Goal: Task Accomplishment & Management: Use online tool/utility

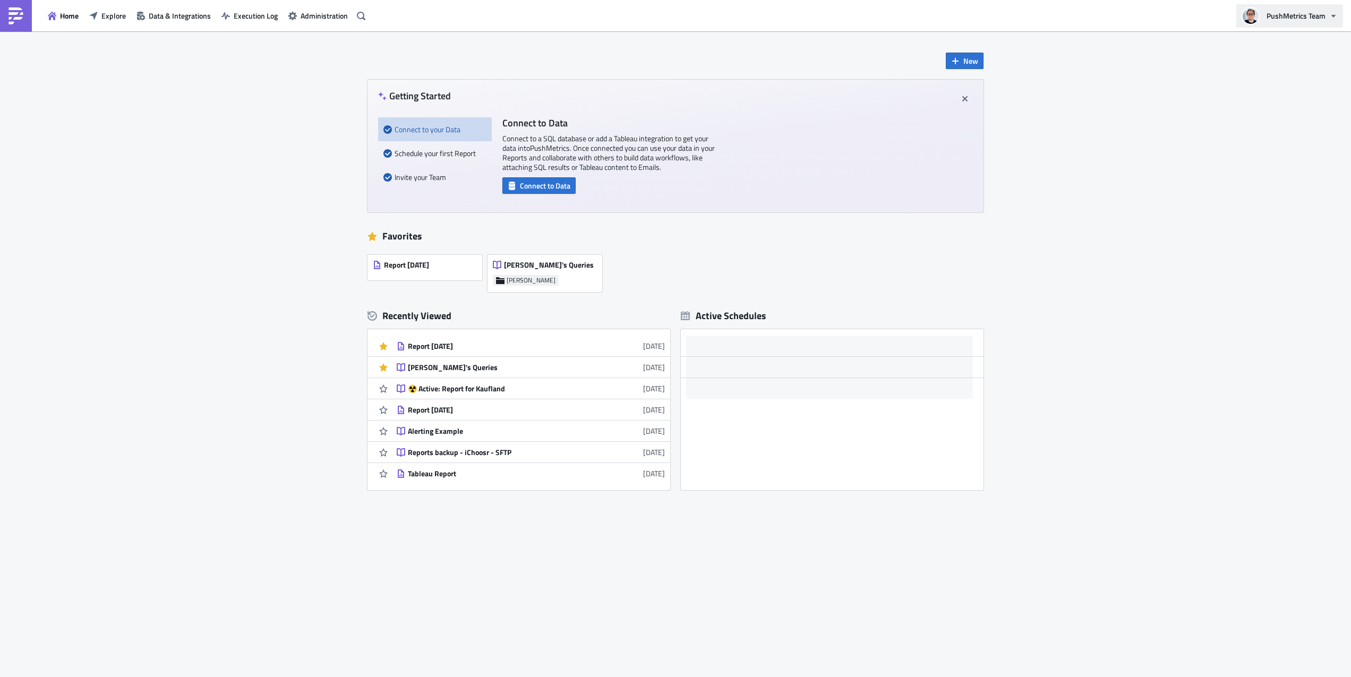
click at [1294, 14] on span "PushMetrics Team" at bounding box center [1296, 15] width 59 height 11
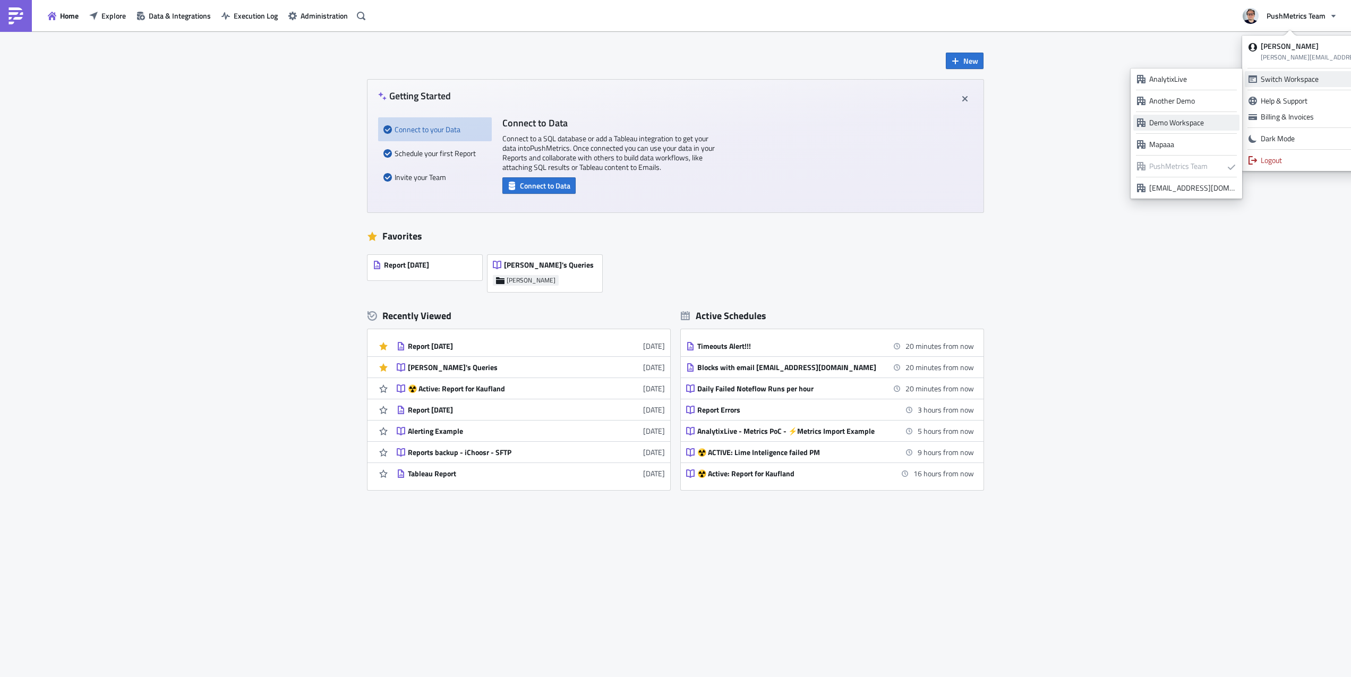
click at [1195, 119] on div "Demo Workspace" at bounding box center [1192, 122] width 87 height 11
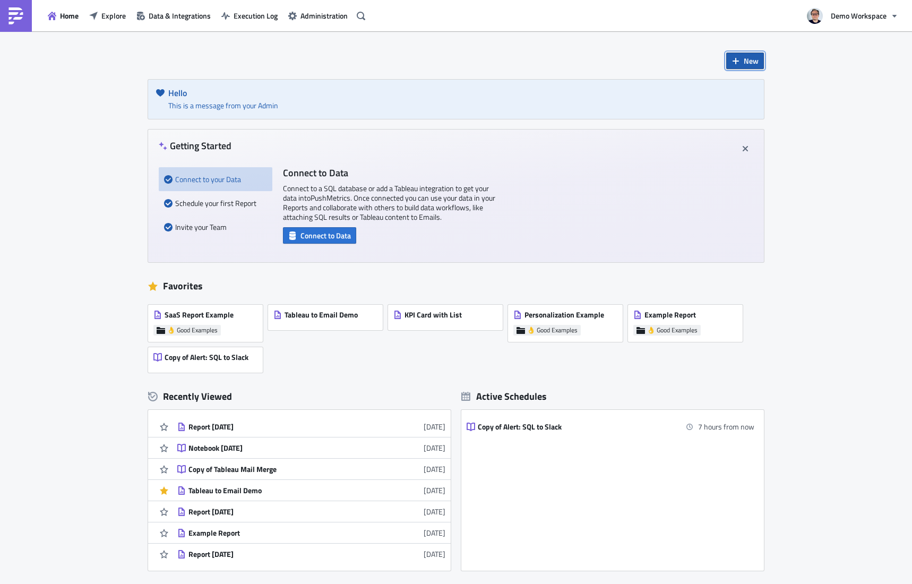
click at [736, 56] on button "New" at bounding box center [745, 61] width 38 height 16
click at [753, 89] on div "Report" at bounding box center [781, 88] width 71 height 11
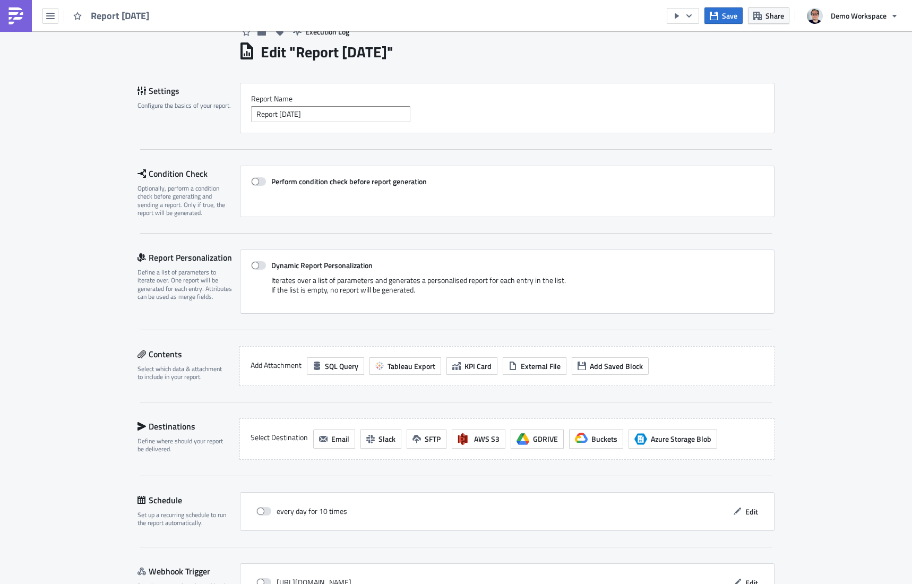
scroll to position [100, 0]
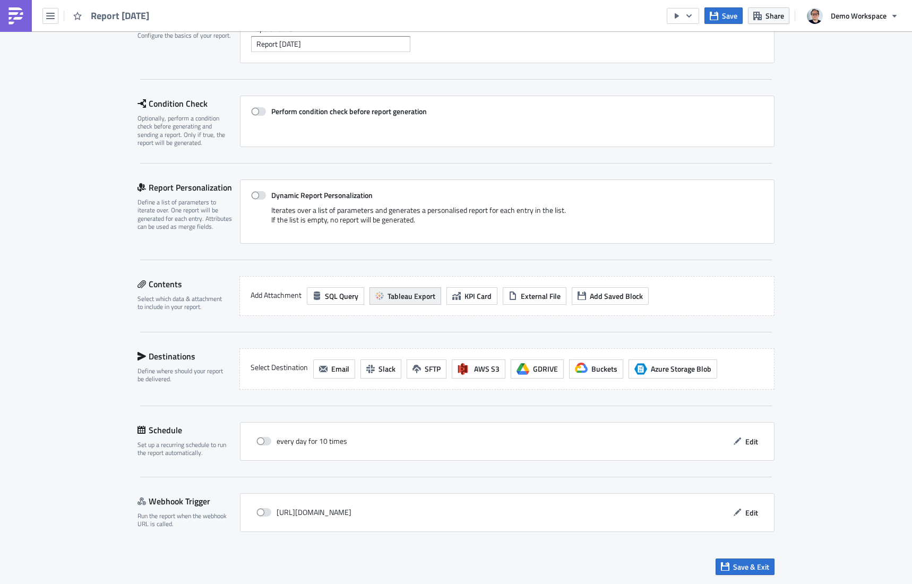
click at [406, 294] on span "Tableau Export" at bounding box center [412, 295] width 48 height 11
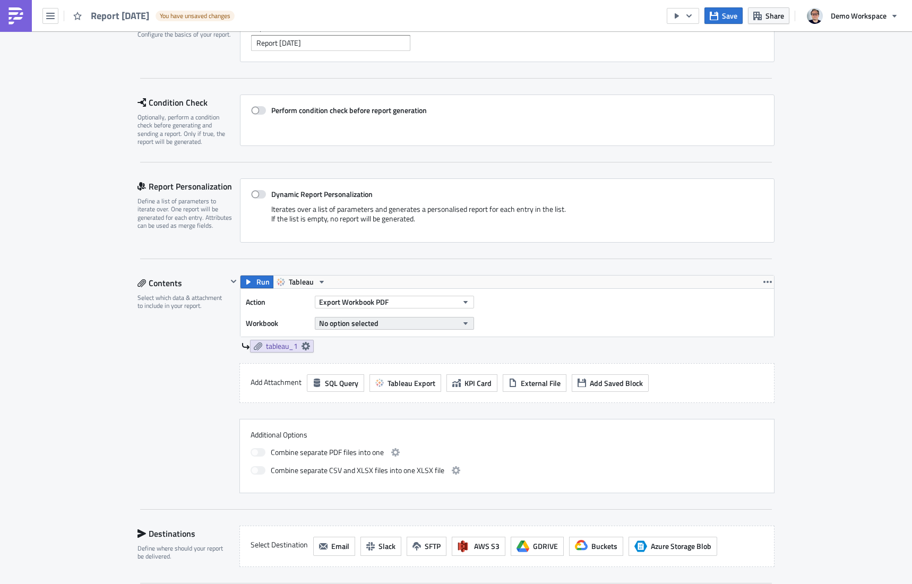
click at [421, 324] on button "No option selected" at bounding box center [394, 323] width 159 height 13
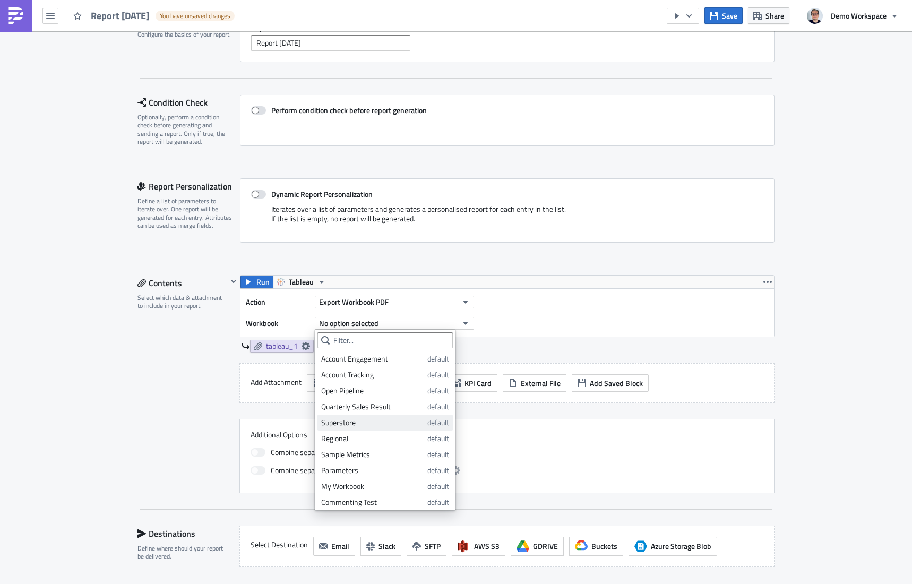
click at [358, 421] on div "Superstore" at bounding box center [372, 422] width 102 height 11
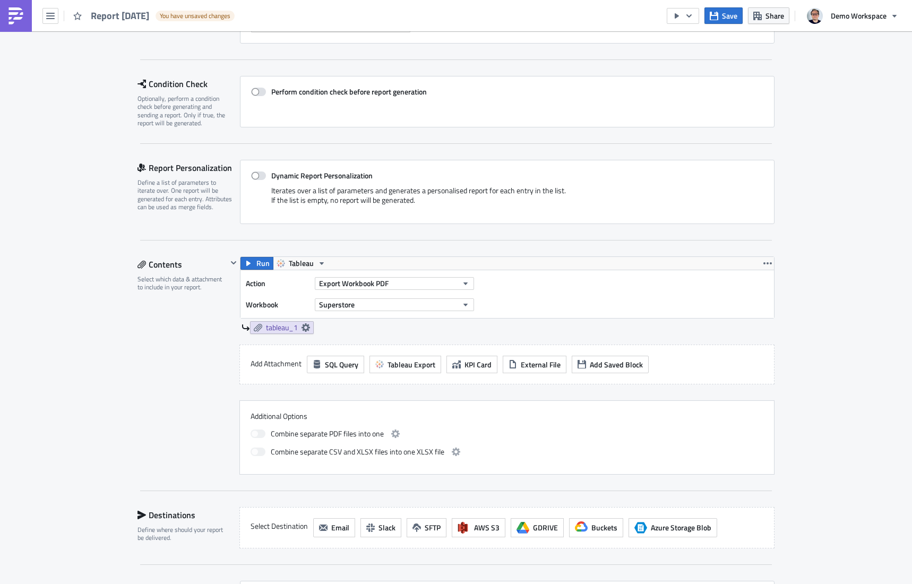
scroll to position [121, 0]
click at [407, 286] on button "Export Workbook PDF" at bounding box center [394, 282] width 159 height 13
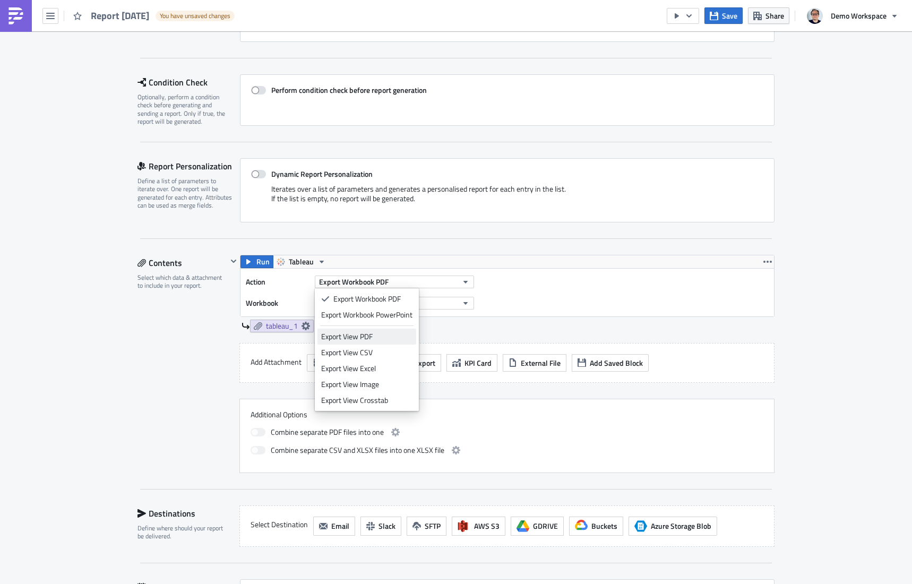
click at [375, 341] on div "Export View PDF" at bounding box center [366, 336] width 91 height 11
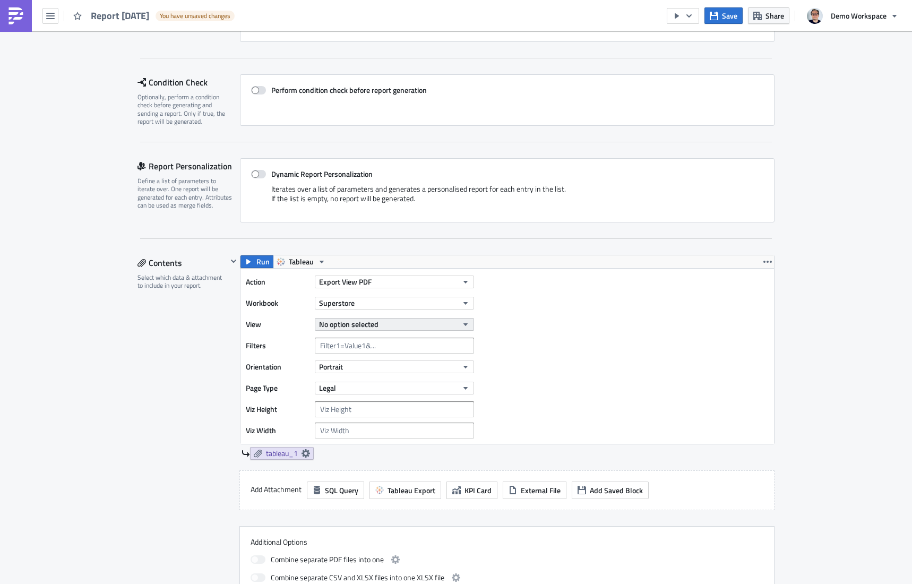
click at [394, 318] on button "No option selected" at bounding box center [394, 324] width 159 height 13
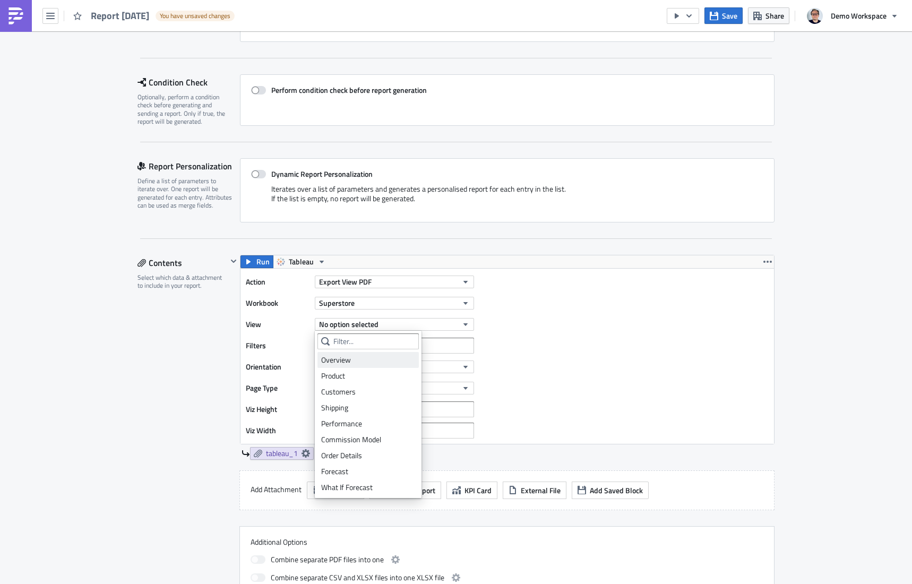
drag, startPoint x: 358, startPoint y: 358, endPoint x: 389, endPoint y: 357, distance: 30.8
click at [359, 358] on div "Overview" at bounding box center [368, 360] width 94 height 11
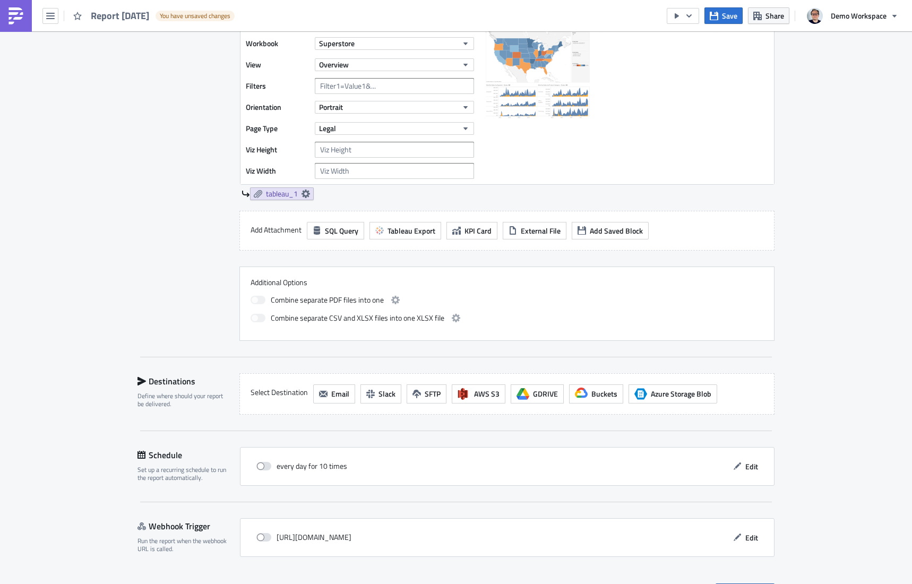
scroll to position [406, 0]
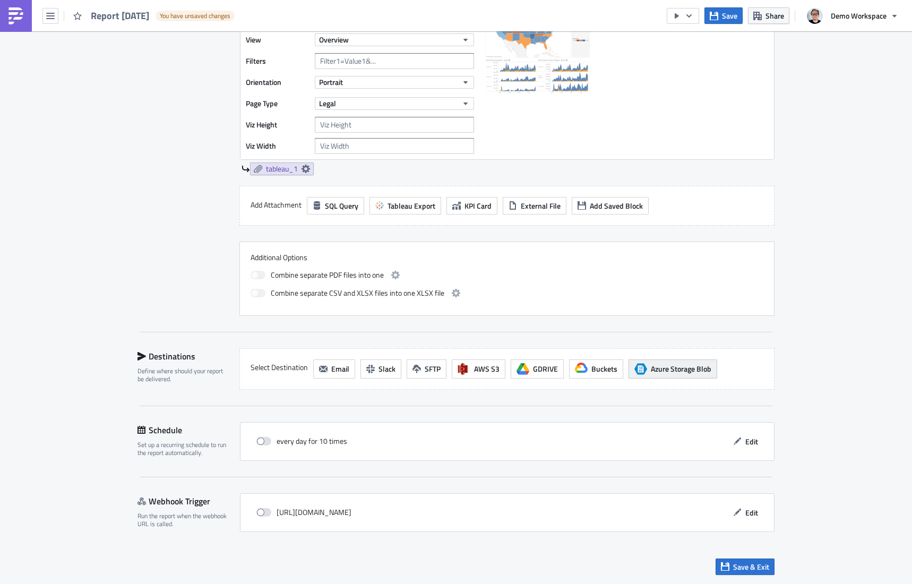
click at [652, 372] on span "Azure Storage Blob" at bounding box center [681, 368] width 61 height 11
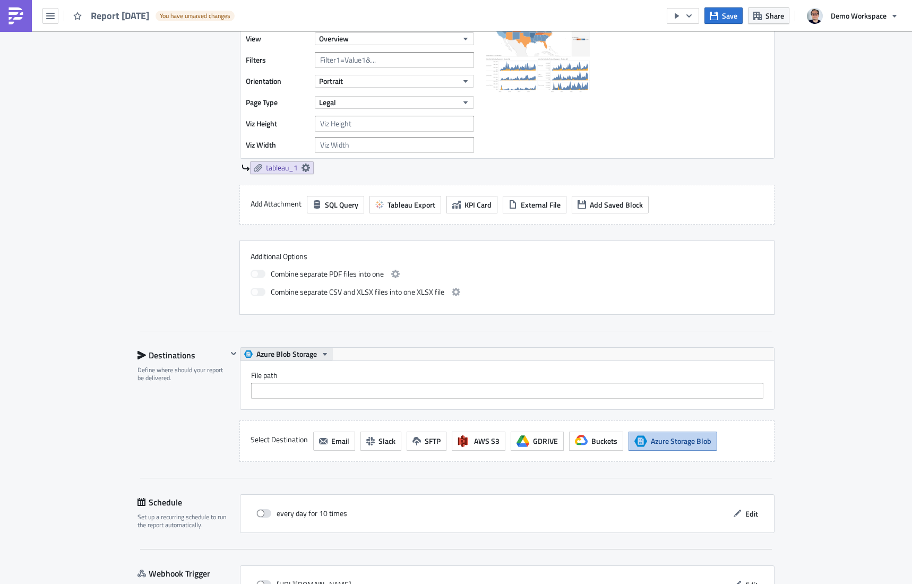
click at [297, 356] on span "Azure Blob Storage" at bounding box center [286, 354] width 61 height 13
click at [374, 358] on div "Azure Blob Storage" at bounding box center [508, 354] width 534 height 13
click at [258, 386] on input "File path" at bounding box center [507, 391] width 512 height 16
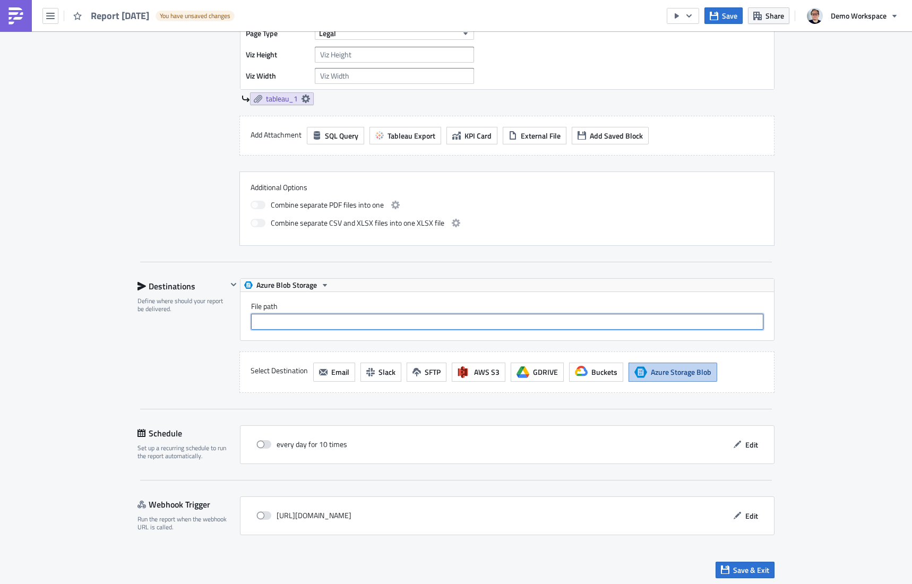
scroll to position [480, 0]
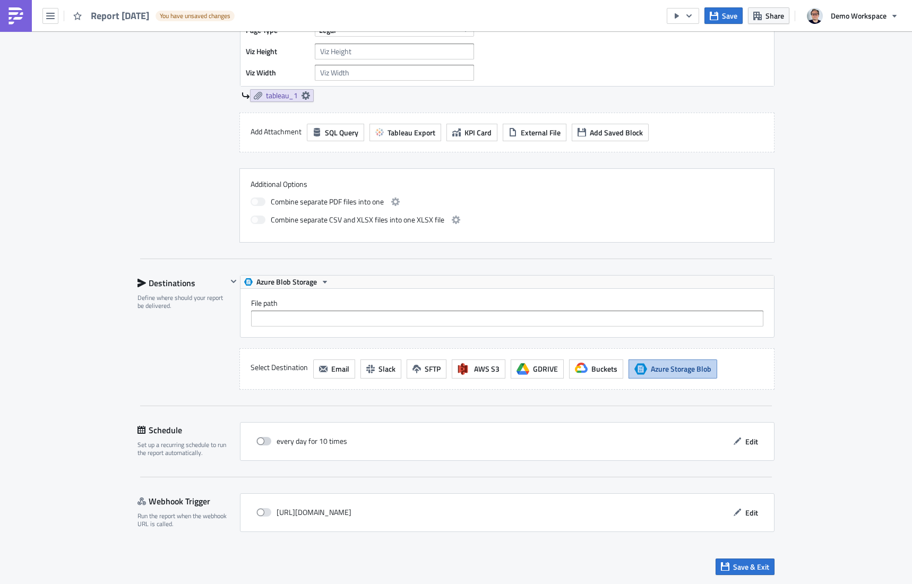
click at [274, 442] on label at bounding box center [266, 442] width 20 height 10
click at [266, 442] on input "checkbox" at bounding box center [262, 441] width 7 height 7
checkbox input "true"
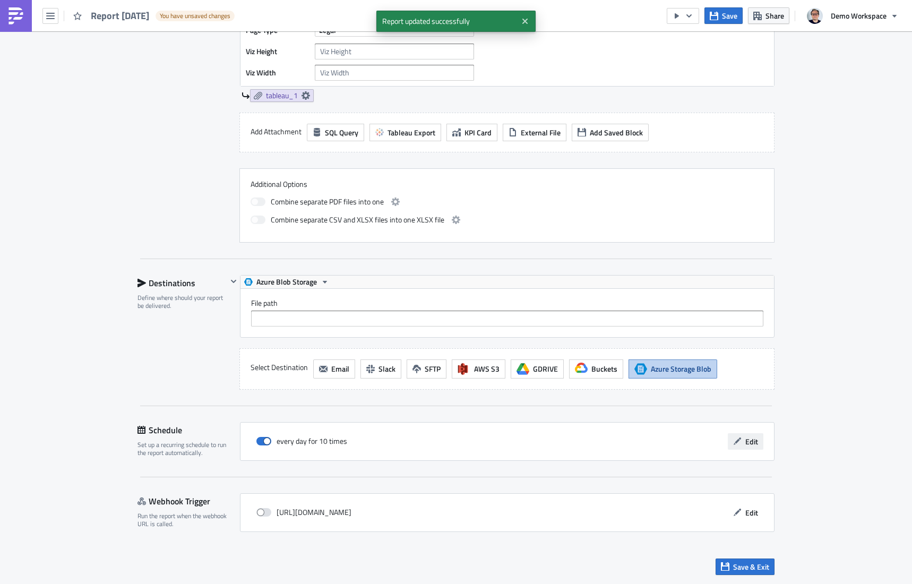
click at [758, 433] on button "Edit" at bounding box center [746, 441] width 36 height 16
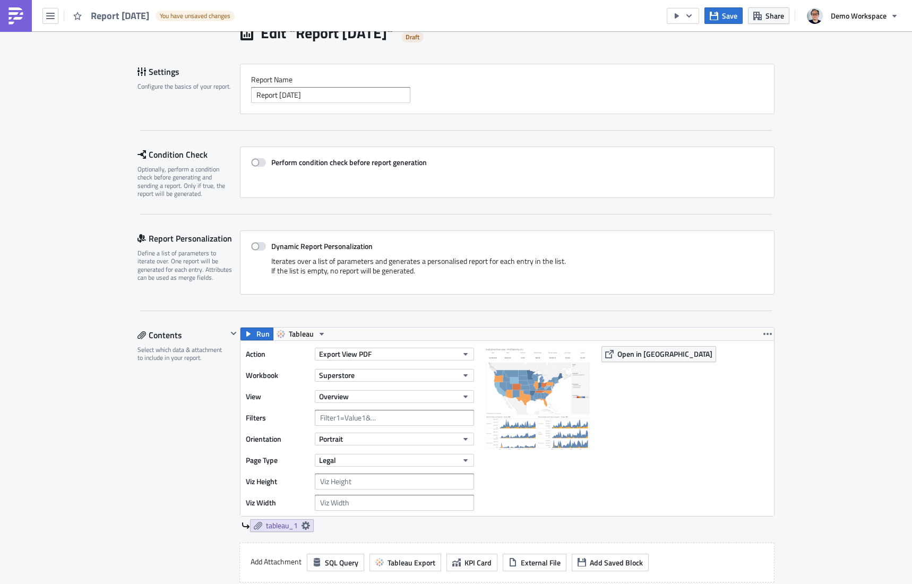
scroll to position [0, 0]
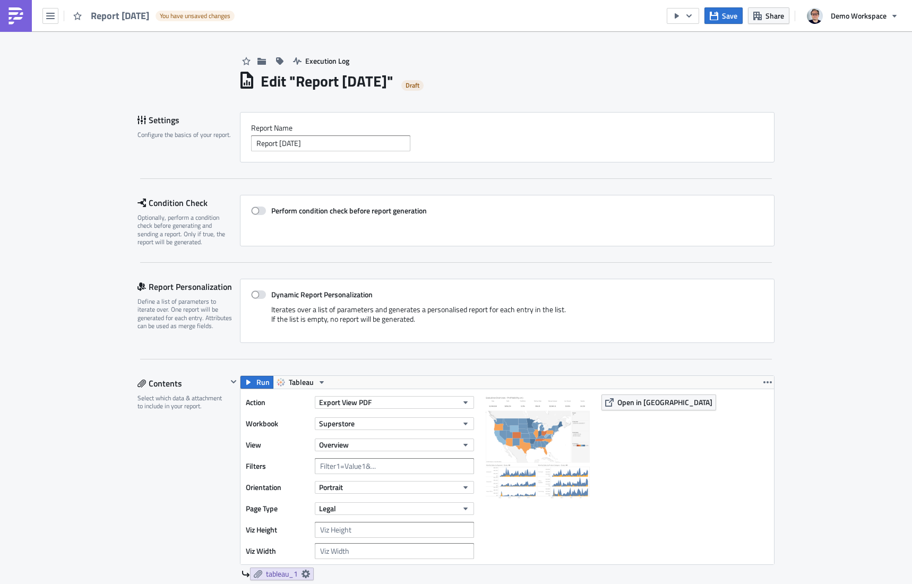
click at [7, 16] on img at bounding box center [15, 15] width 17 height 17
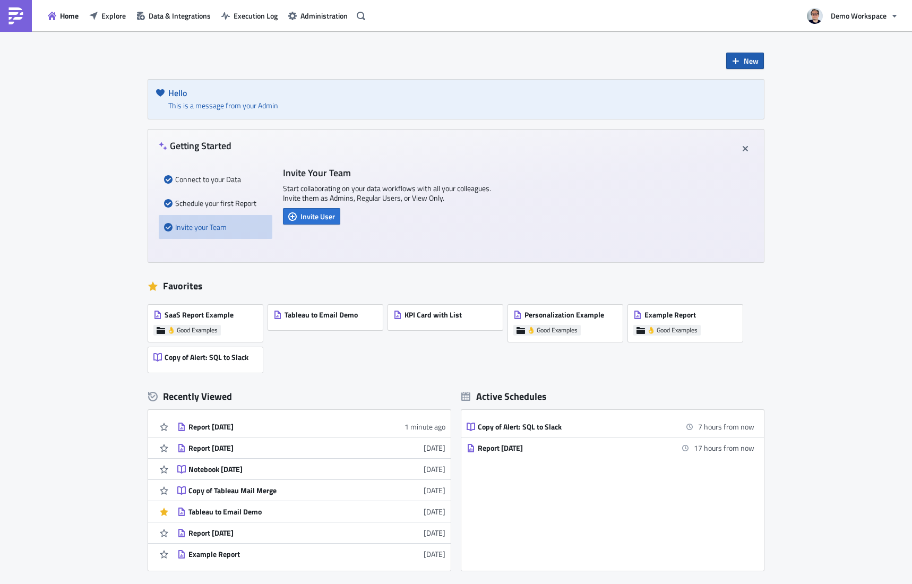
click at [751, 56] on span "New" at bounding box center [751, 60] width 15 height 11
click at [752, 101] on div "Notebook" at bounding box center [781, 104] width 71 height 11
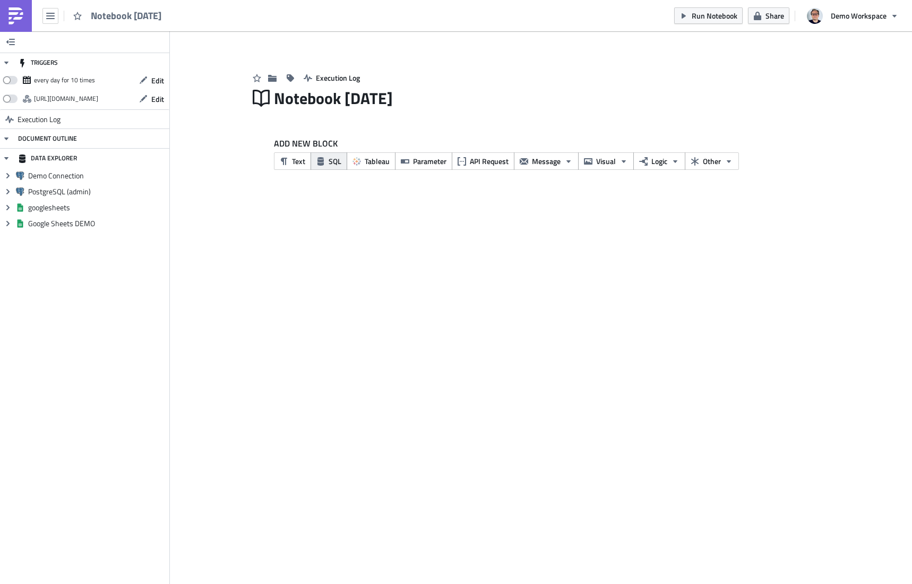
click at [340, 155] on button "SQL" at bounding box center [329, 161] width 37 height 18
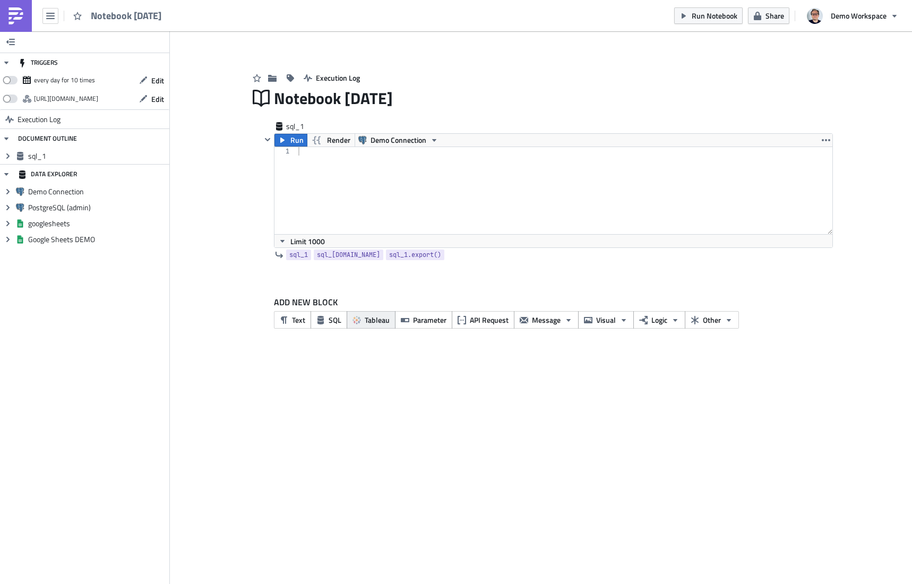
click at [373, 325] on span "Tableau" at bounding box center [377, 319] width 25 height 11
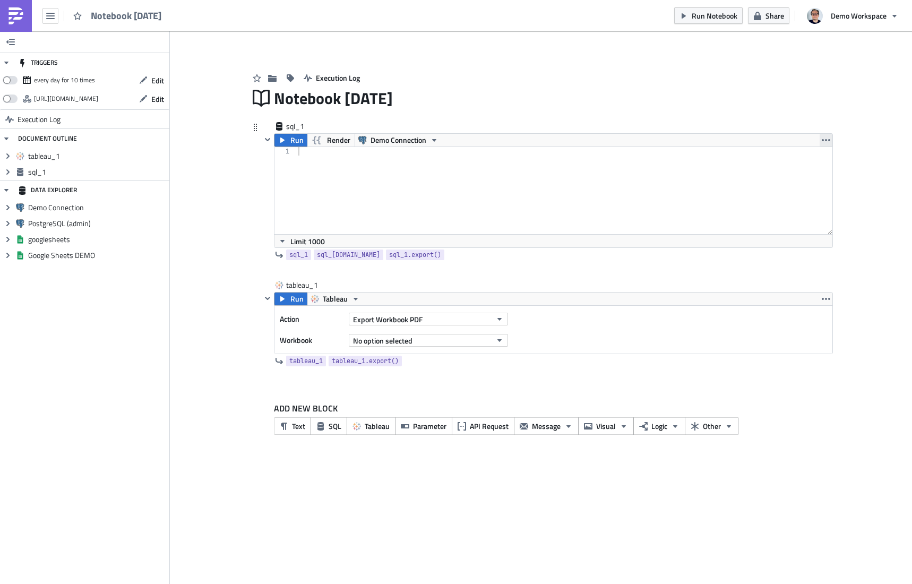
click at [830, 138] on icon "button" at bounding box center [826, 140] width 8 height 8
click at [807, 204] on div "Remove" at bounding box center [832, 203] width 71 height 11
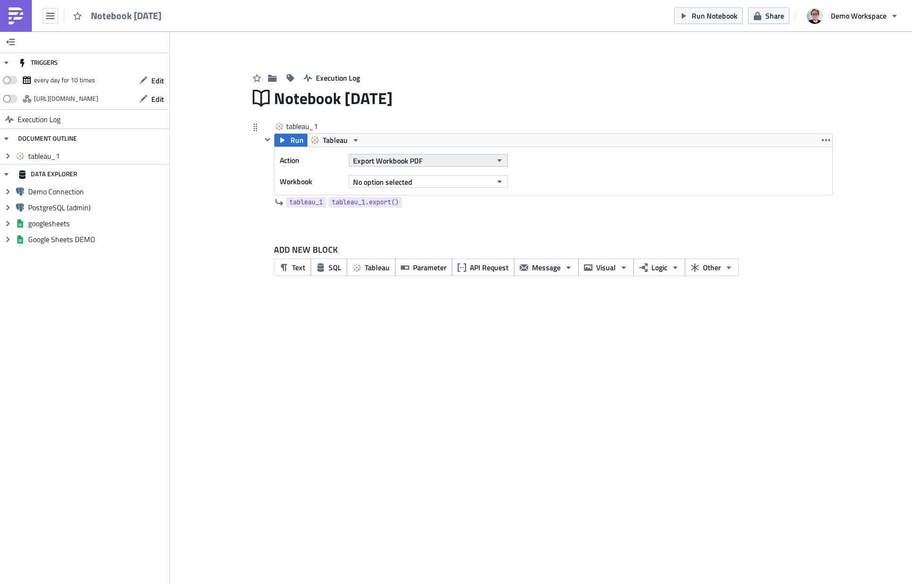
click at [395, 165] on span "Export Workbook PDF" at bounding box center [388, 160] width 70 height 11
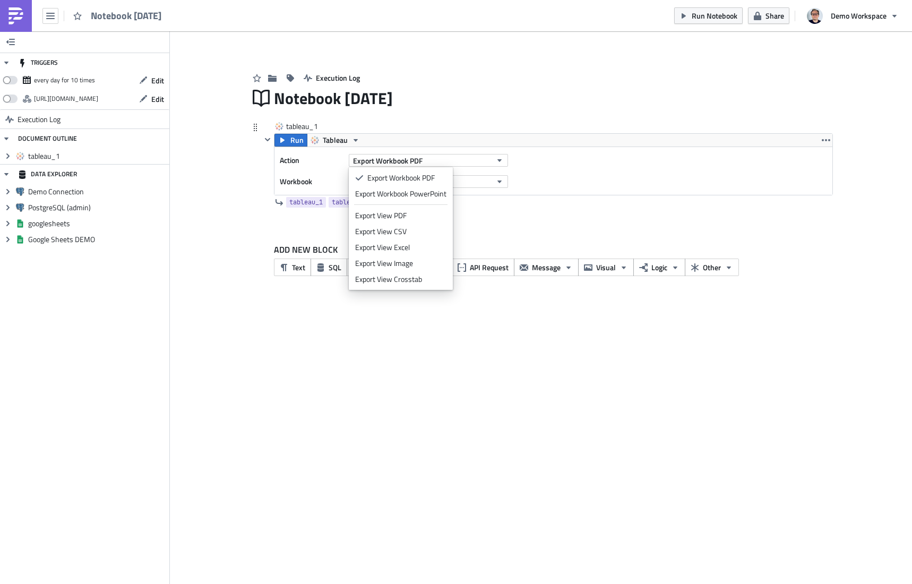
click at [420, 214] on div "Export View PDF" at bounding box center [400, 215] width 91 height 11
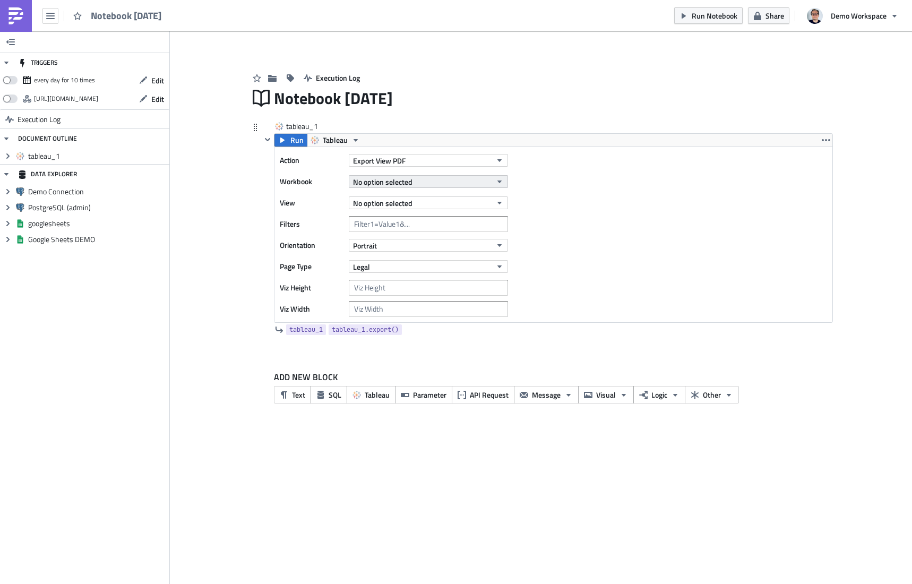
click at [446, 178] on button "No option selected" at bounding box center [428, 181] width 159 height 13
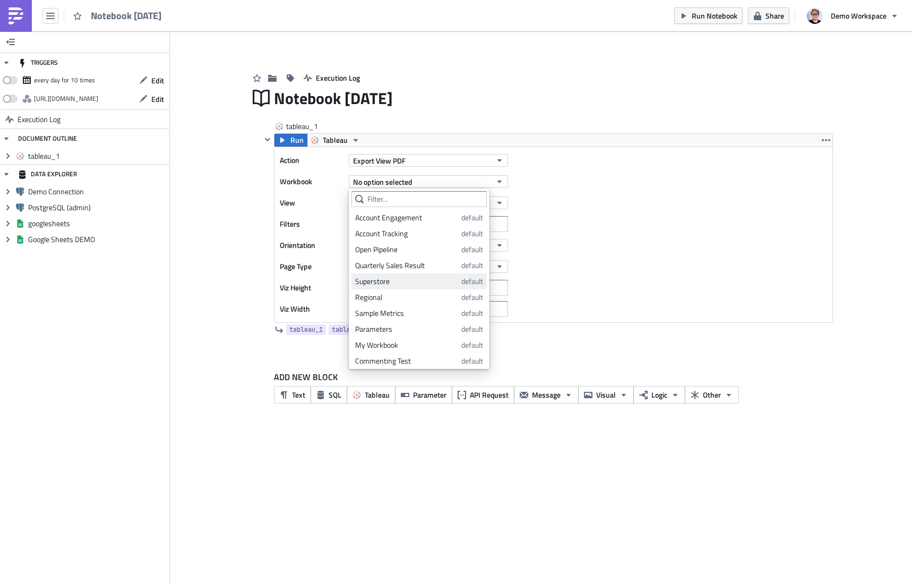
click at [413, 285] on div "Superstore" at bounding box center [406, 281] width 102 height 11
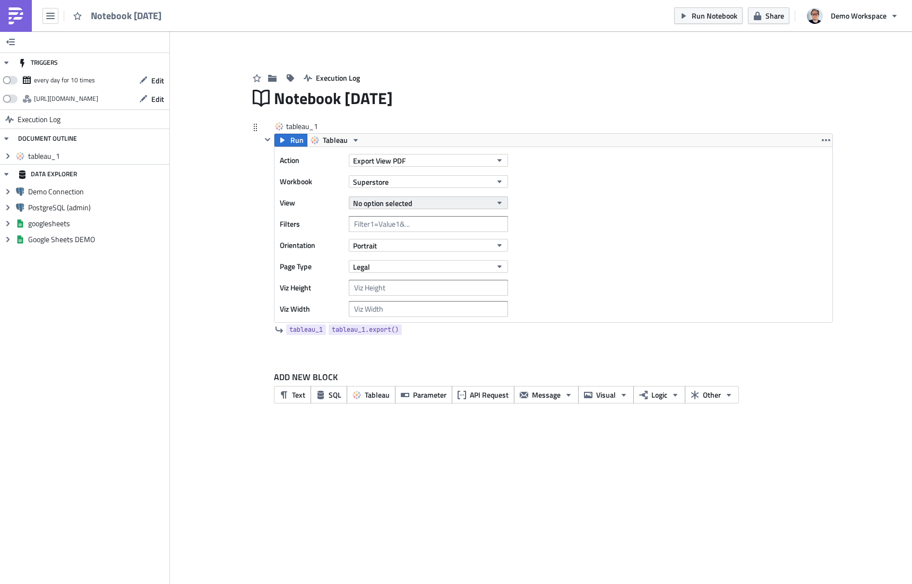
click at [423, 204] on button "No option selected" at bounding box center [428, 202] width 159 height 13
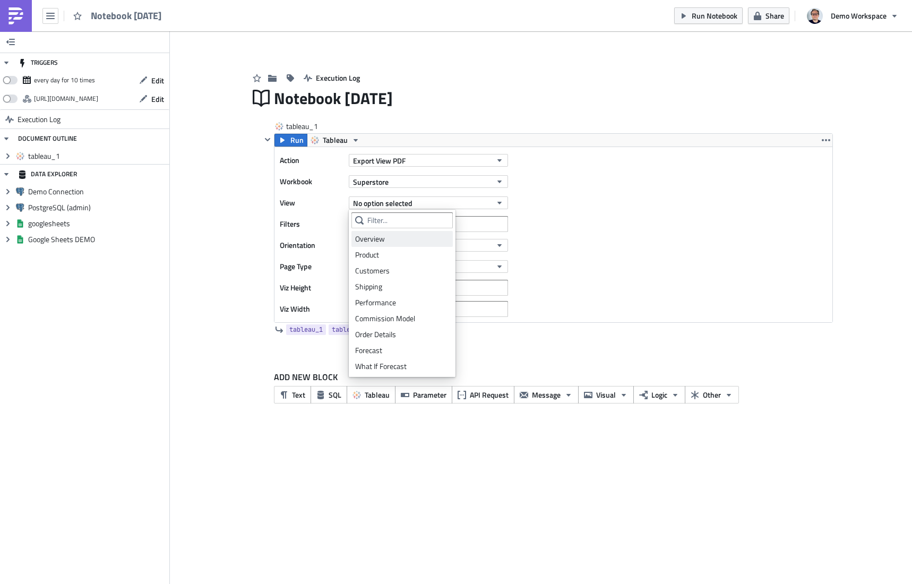
click at [412, 238] on div "Overview" at bounding box center [402, 239] width 94 height 11
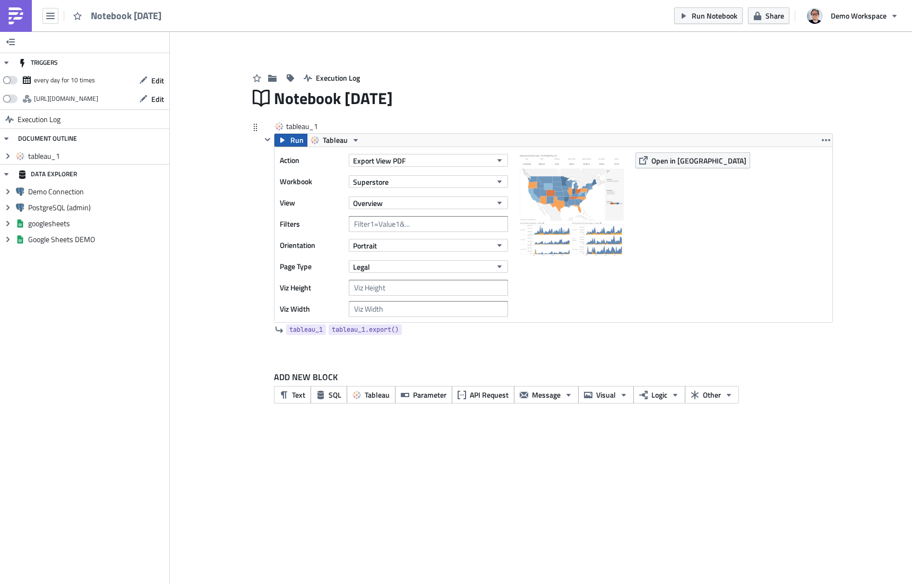
click at [289, 143] on button "Run" at bounding box center [291, 140] width 33 height 13
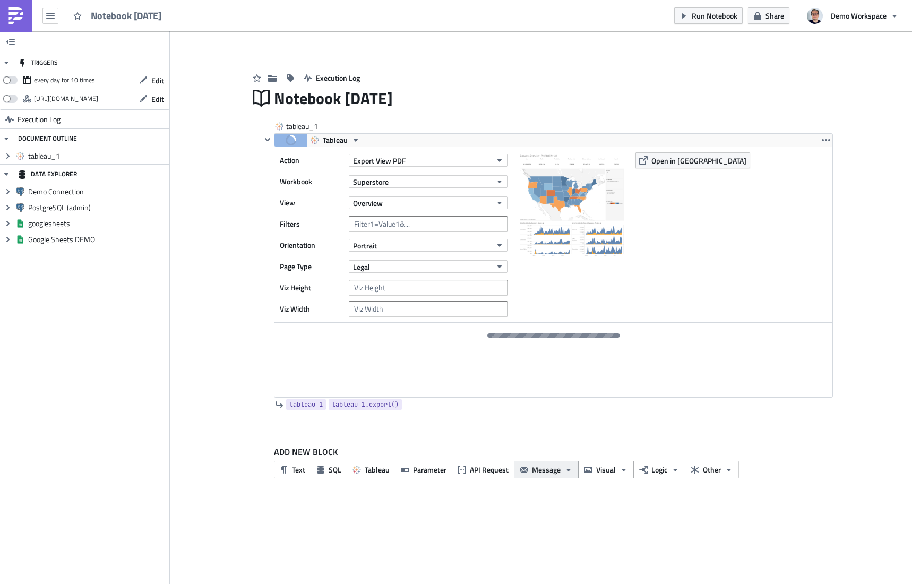
click at [543, 472] on span "Message" at bounding box center [546, 469] width 29 height 11
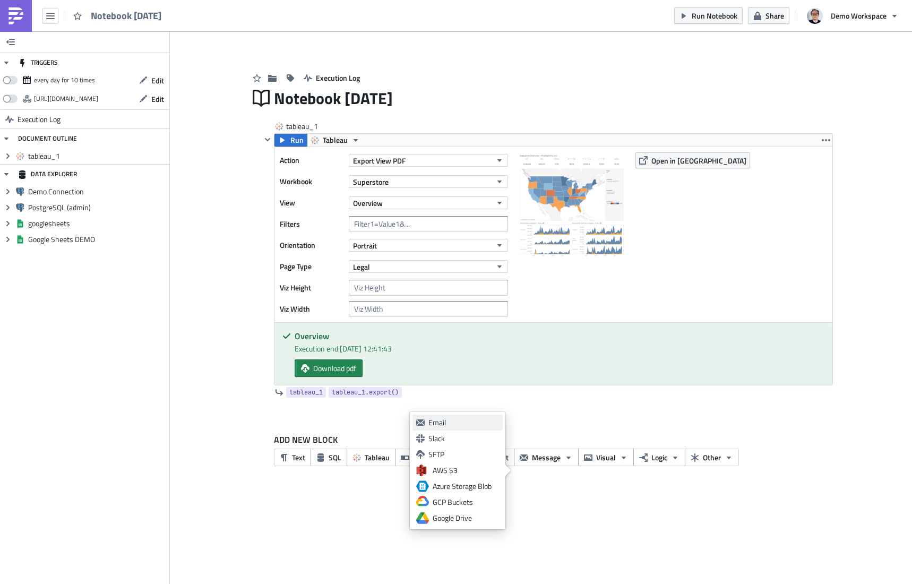
click at [457, 424] on div "Email" at bounding box center [464, 422] width 71 height 11
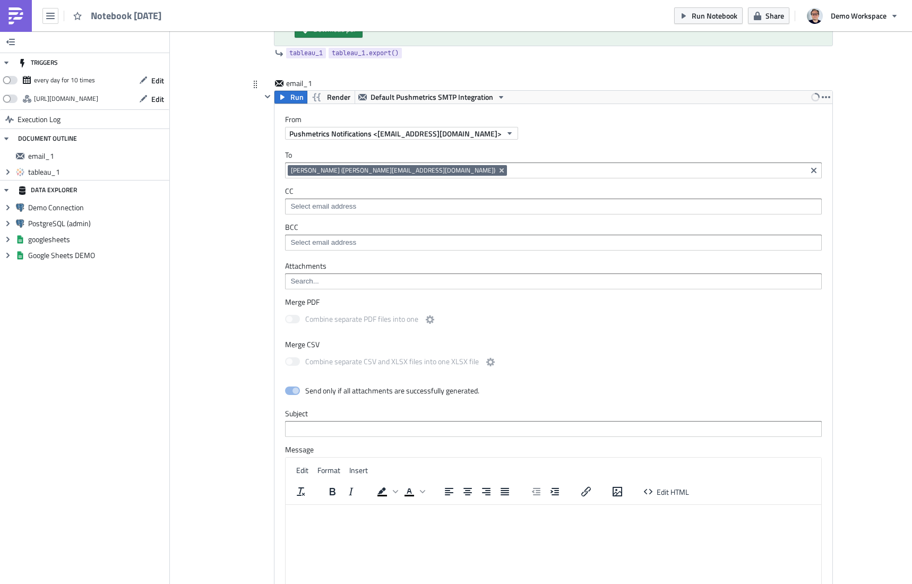
scroll to position [302, 0]
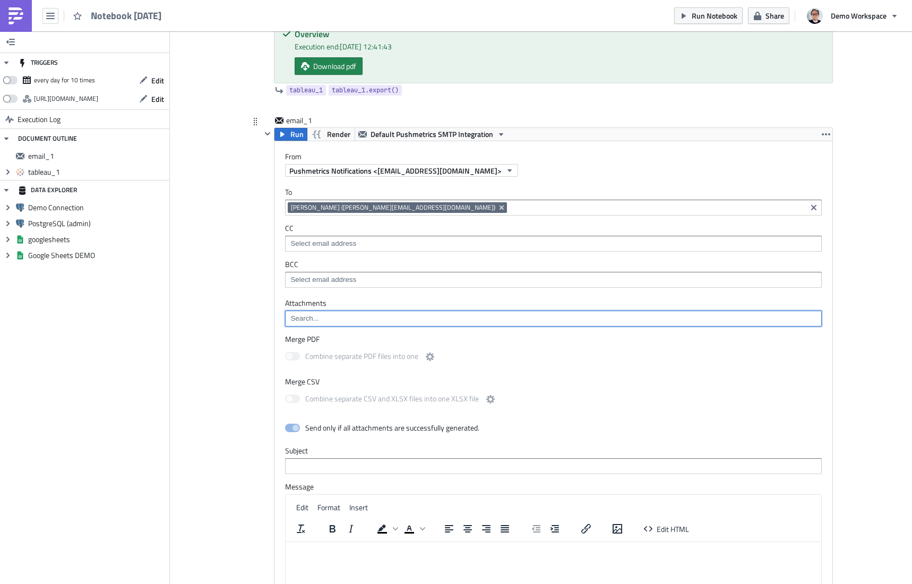
click at [399, 318] on input at bounding box center [553, 318] width 531 height 11
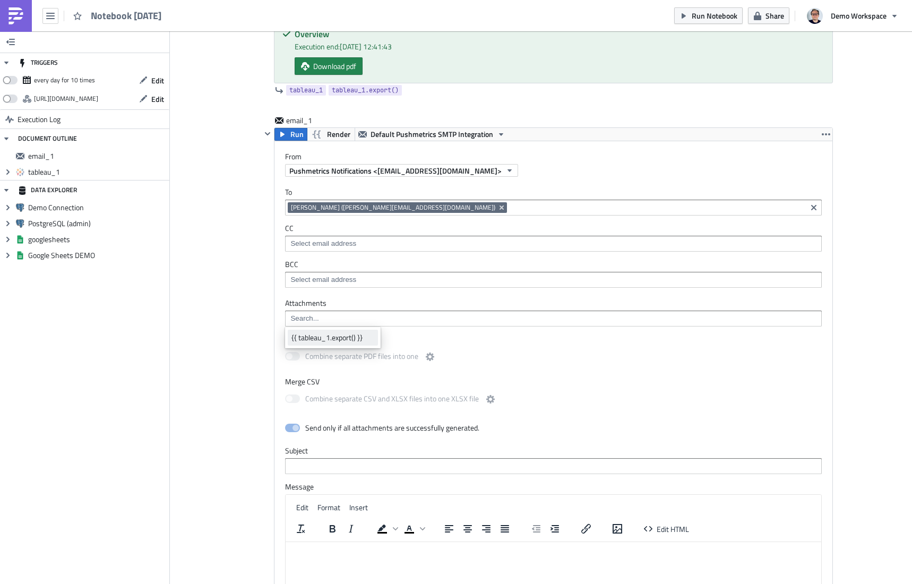
click at [316, 342] on div "{{ tableau_1.export() }}" at bounding box center [333, 337] width 83 height 11
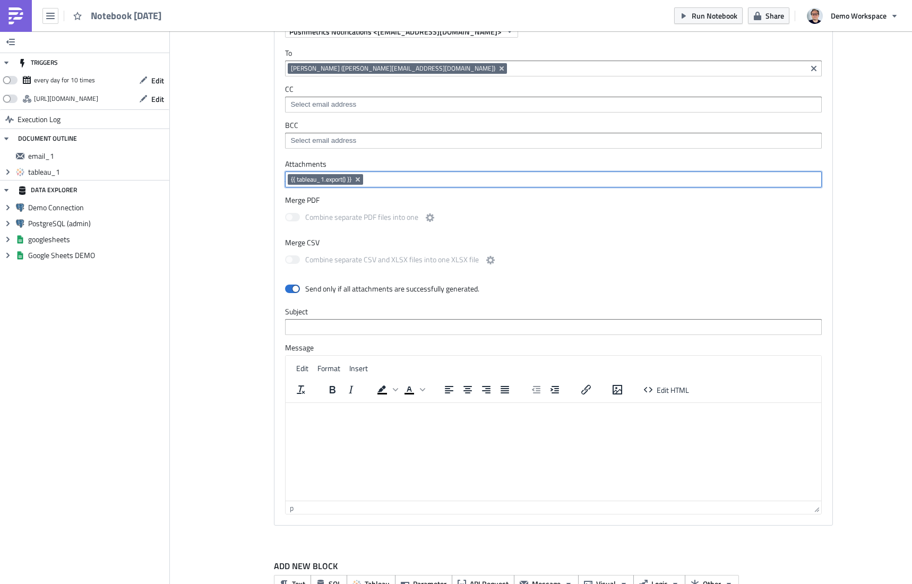
scroll to position [473, 0]
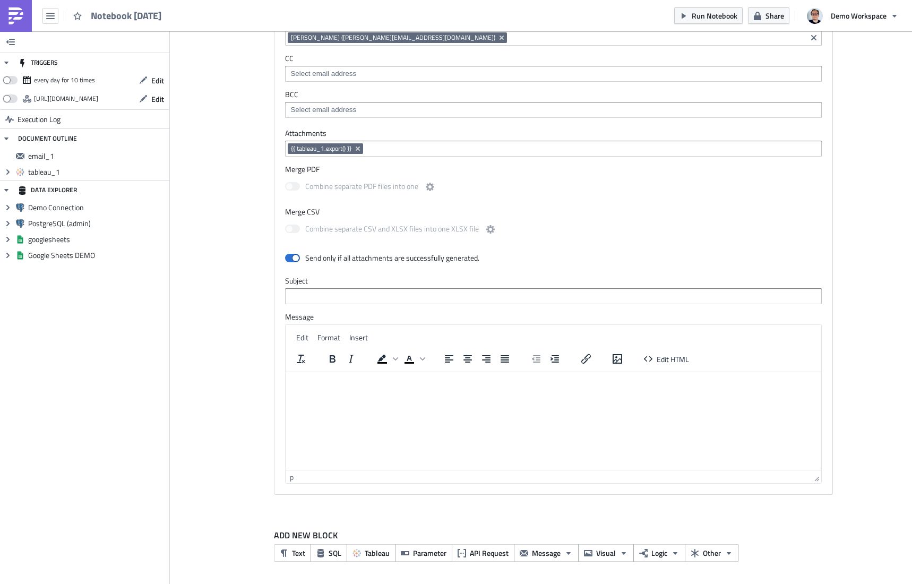
click at [440, 511] on div "email_1 Run Render Default Pushmetrics SMTP Integration From Pushmetrics Notifi…" at bounding box center [547, 229] width 572 height 568
click at [658, 552] on span "Logic" at bounding box center [660, 553] width 16 height 11
click at [475, 523] on div "ADD NEW BLOCK Text SQL Tableau Parameter API Request Message Visual Logic Other" at bounding box center [541, 549] width 584 height 73
click at [486, 555] on span "API Request" at bounding box center [489, 553] width 39 height 11
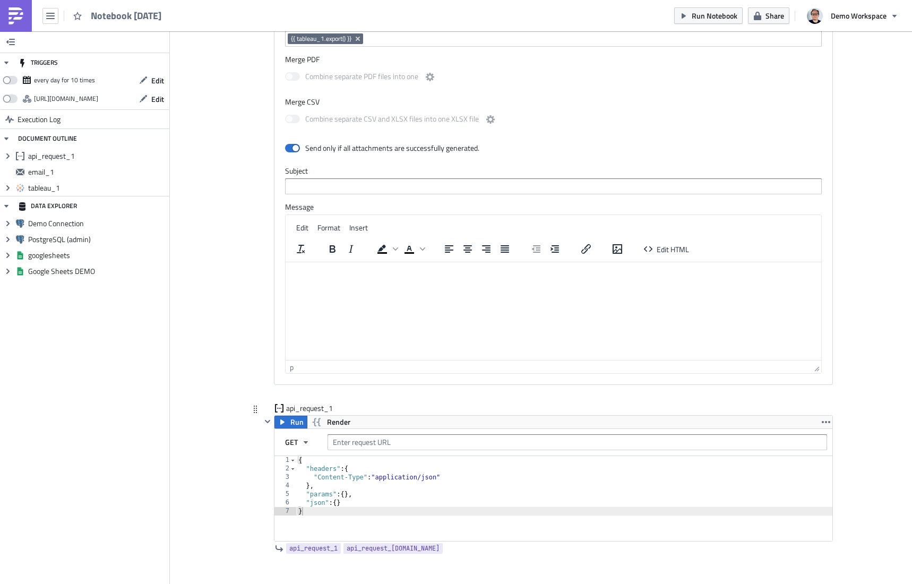
scroll to position [643, 0]
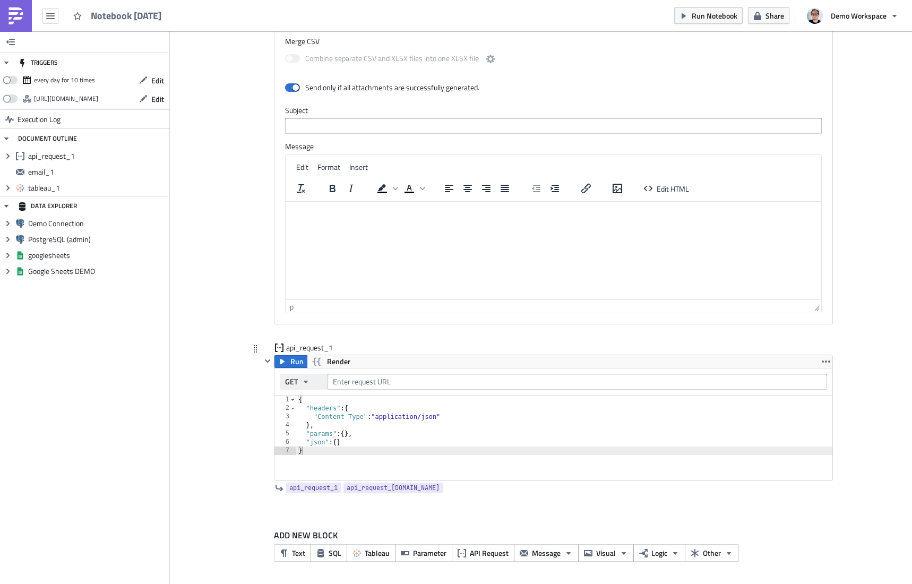
click at [303, 386] on button "GET" at bounding box center [304, 382] width 48 height 16
click at [299, 414] on div "POST" at bounding box center [330, 416] width 88 height 11
click at [300, 380] on span "POST" at bounding box center [293, 382] width 17 height 16
click at [307, 398] on div "GET" at bounding box center [330, 400] width 88 height 11
click at [403, 384] on input "text" at bounding box center [578, 382] width 500 height 16
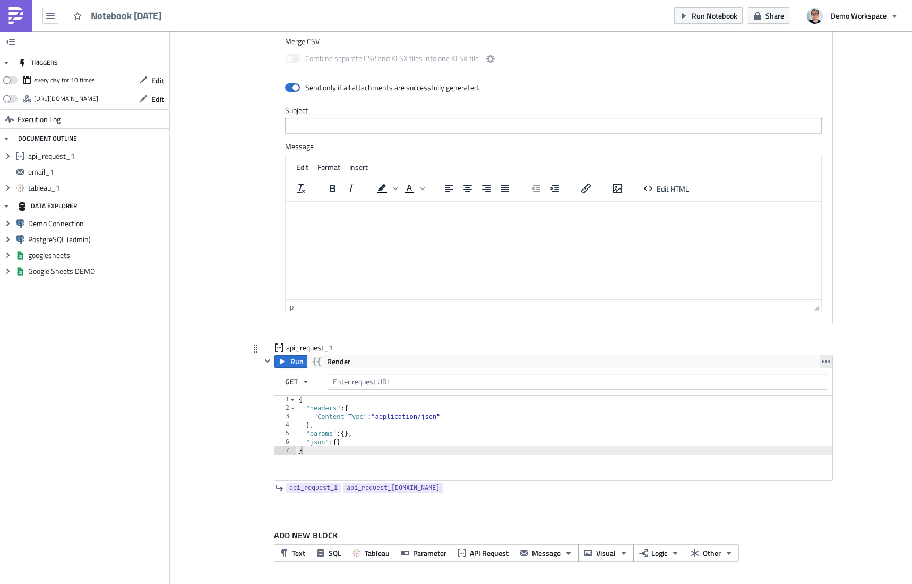
click at [828, 357] on icon "button" at bounding box center [826, 361] width 8 height 8
click at [363, 385] on input "text" at bounding box center [578, 382] width 500 height 16
click at [318, 378] on button "GET" at bounding box center [304, 382] width 48 height 16
click at [305, 415] on div "POST" at bounding box center [330, 416] width 88 height 11
